Goal: Task Accomplishment & Management: Complete application form

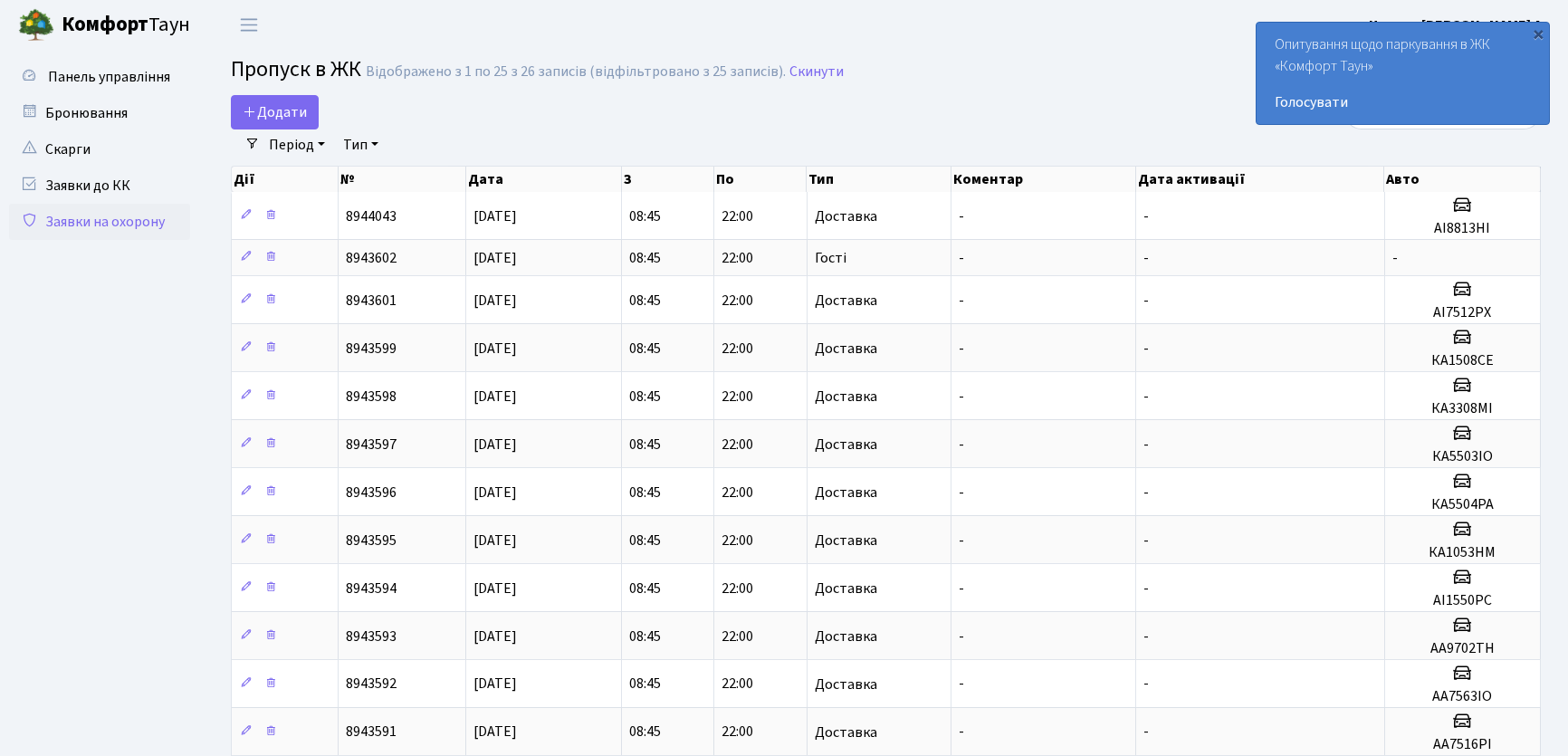
select select "25"
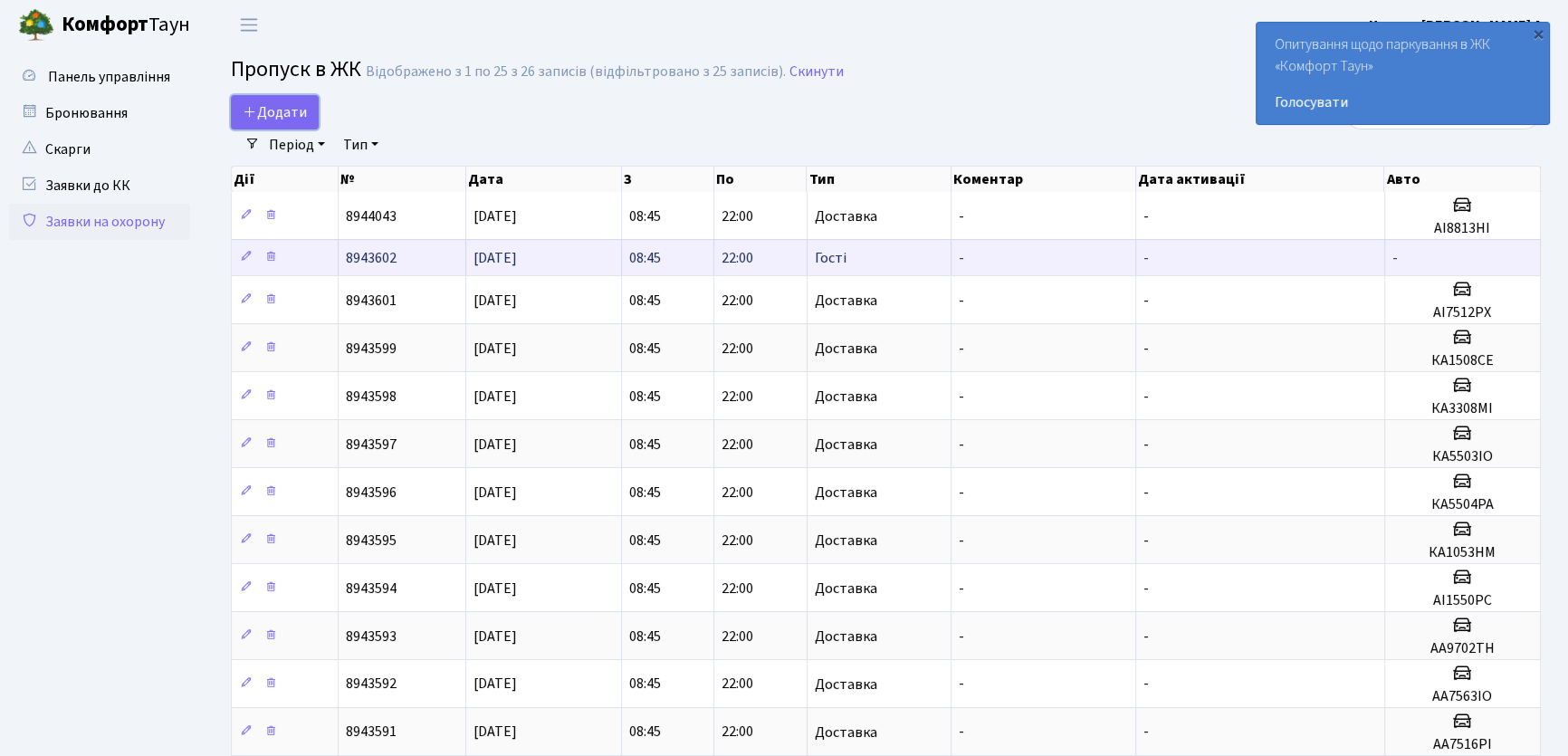
drag, startPoint x: 272, startPoint y: 113, endPoint x: 657, endPoint y: 241, distance: 405.7
click at [273, 113] on span "Додати" at bounding box center [274, 113] width 64 height 20
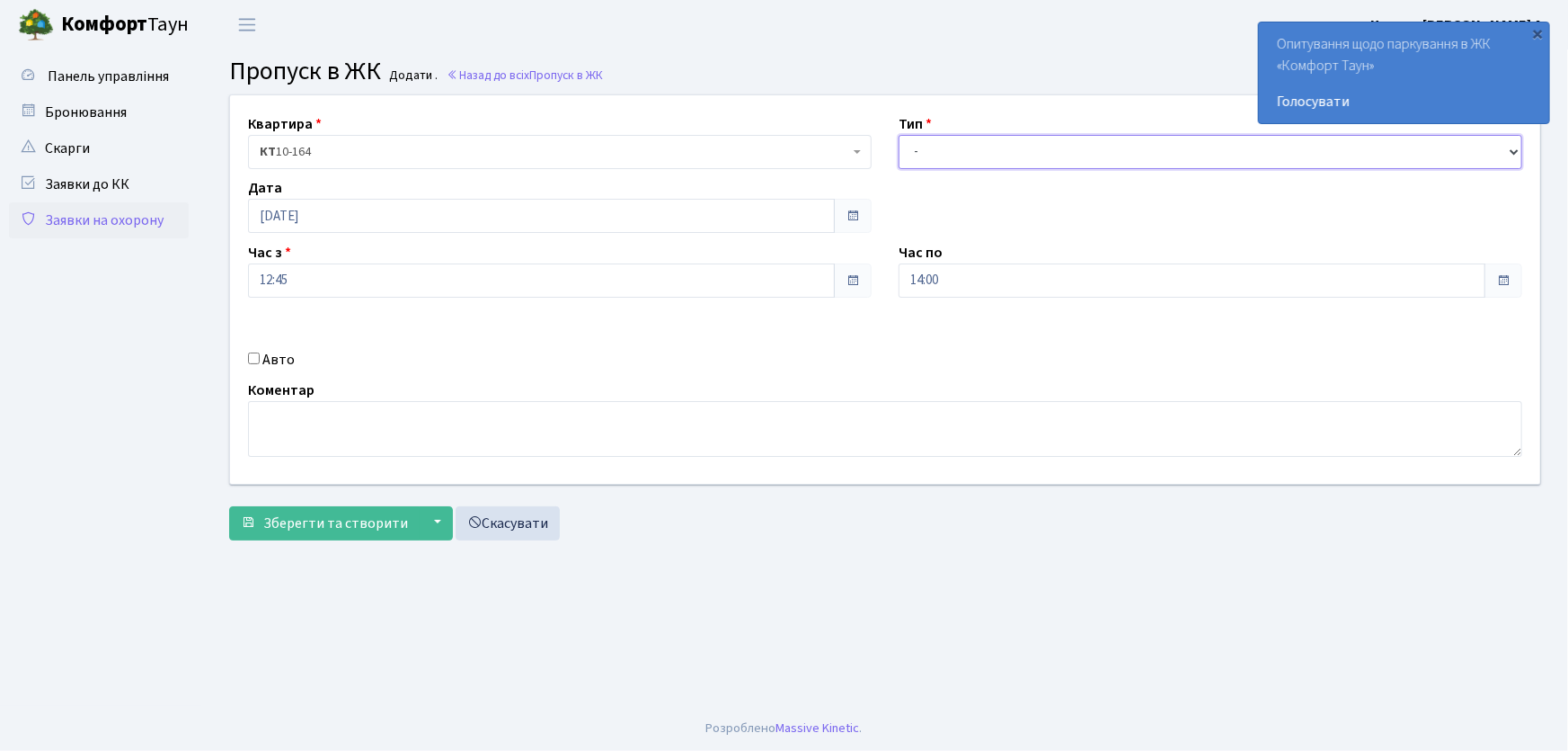
click at [948, 158] on select "- Доставка Таксі Гості Сервіс" at bounding box center [1210, 152] width 624 height 34
select select "2"
click at [898, 135] on select "- Доставка Таксі Гості Сервіс" at bounding box center [1210, 152] width 624 height 34
drag, startPoint x: 962, startPoint y: 282, endPoint x: 905, endPoint y: 286, distance: 57.1
click at [905, 286] on input "14:00" at bounding box center [1191, 280] width 587 height 34
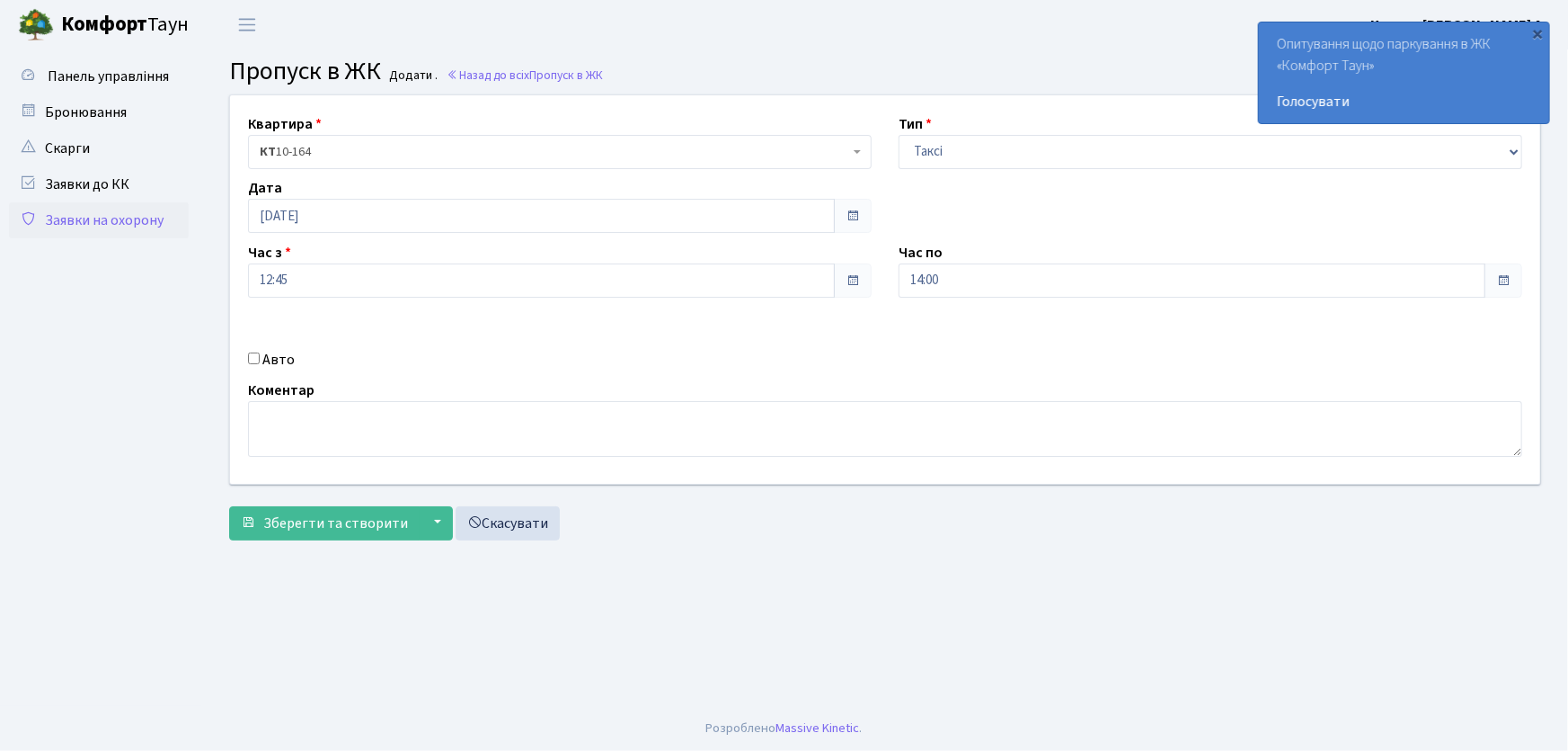
drag, startPoint x: 815, startPoint y: 517, endPoint x: 800, endPoint y: 529, distance: 19.2
click at [814, 518] on div "Зберегти та створити ▼ Зберегти і вийти Зберегти та продовжити редагування Скас…" at bounding box center [885, 524] width 1312 height 34
click at [253, 357] on input "Авто" at bounding box center [253, 358] width 12 height 12
checkbox input "true"
click at [965, 337] on input "text" at bounding box center [1210, 344] width 624 height 34
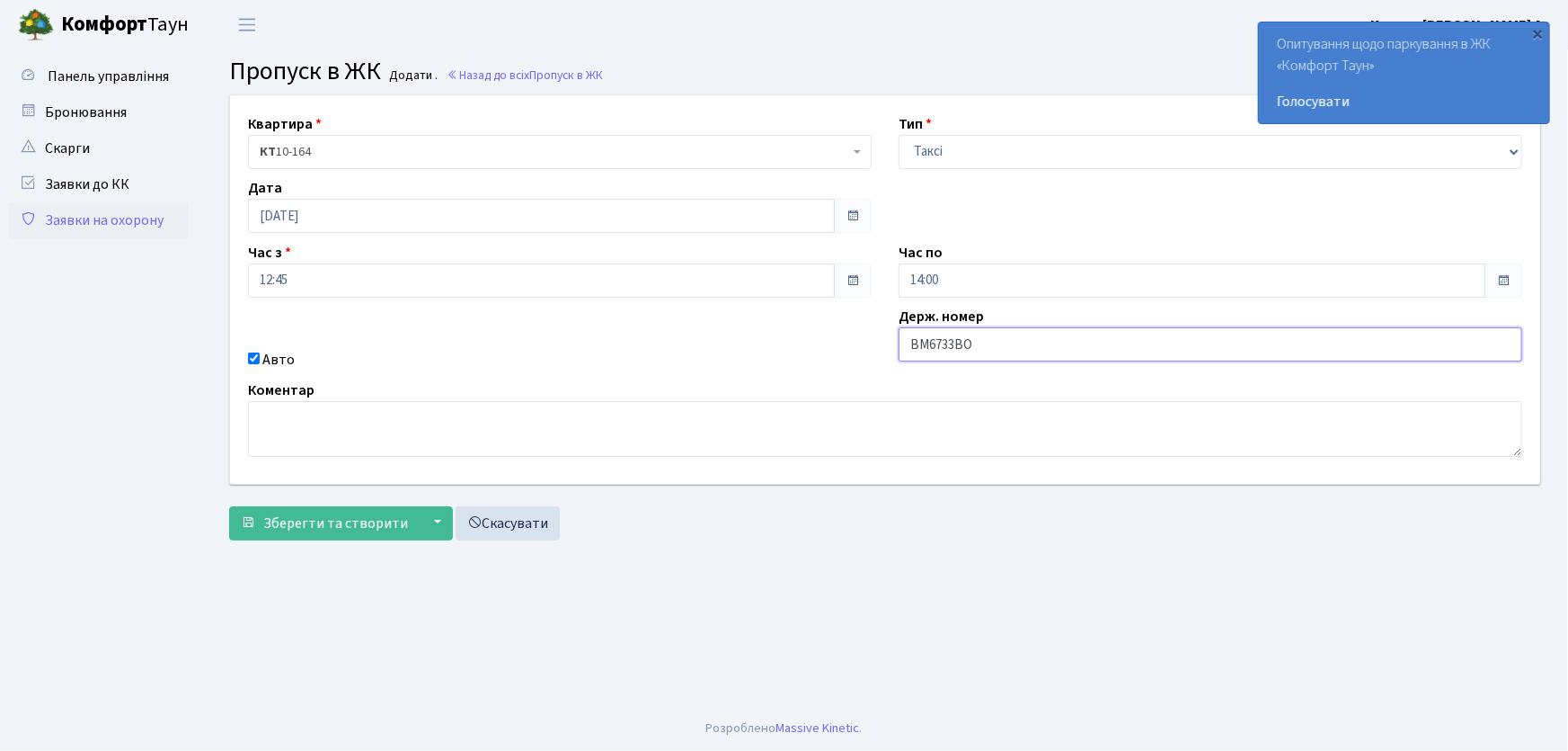
type input "ВМ6733ВО"
click at [229, 507] on button "Зберегти та створити" at bounding box center [324, 524] width 190 height 34
